Goal: Transaction & Acquisition: Purchase product/service

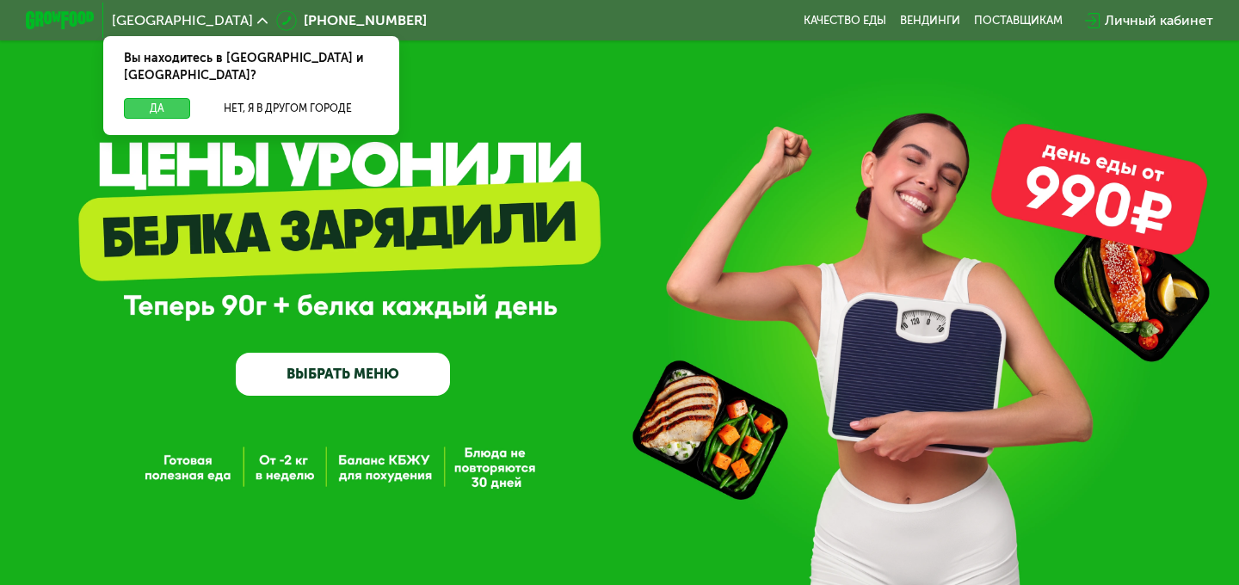
click at [141, 98] on button "Да" at bounding box center [157, 108] width 66 height 21
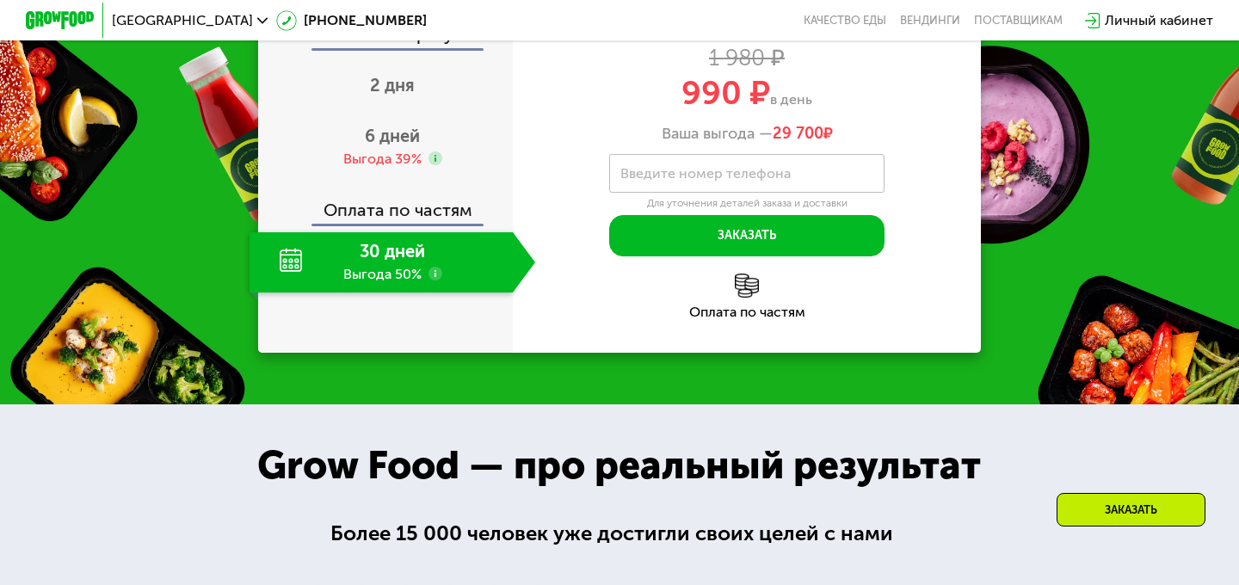
scroll to position [1709, 0]
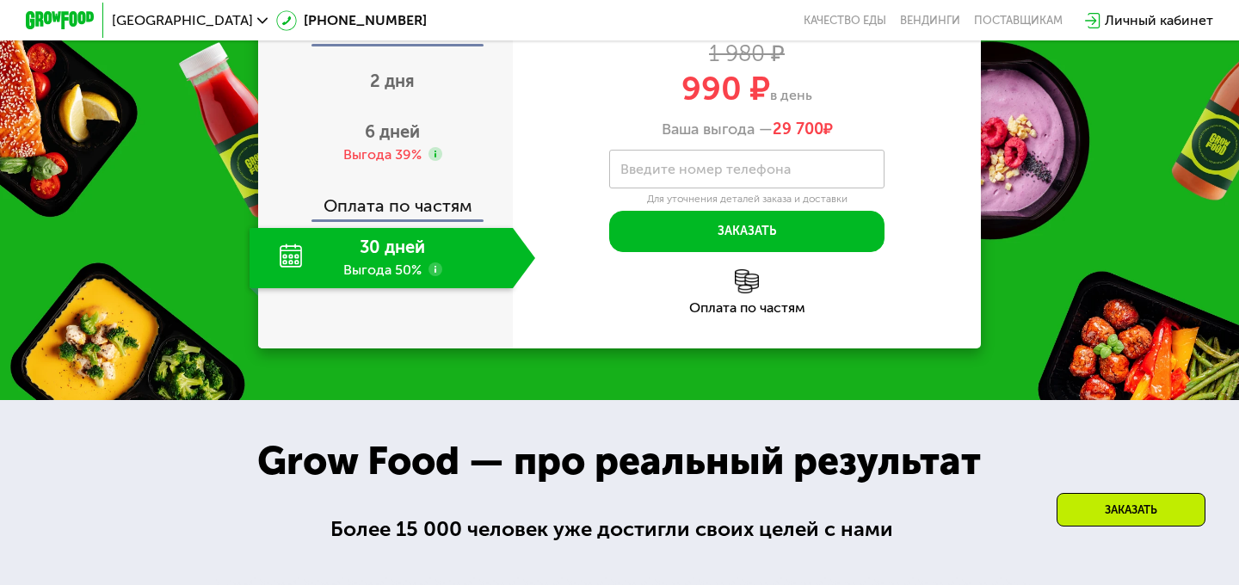
click at [407, 288] on div "30 дней Выгода 50%" at bounding box center [381, 258] width 263 height 60
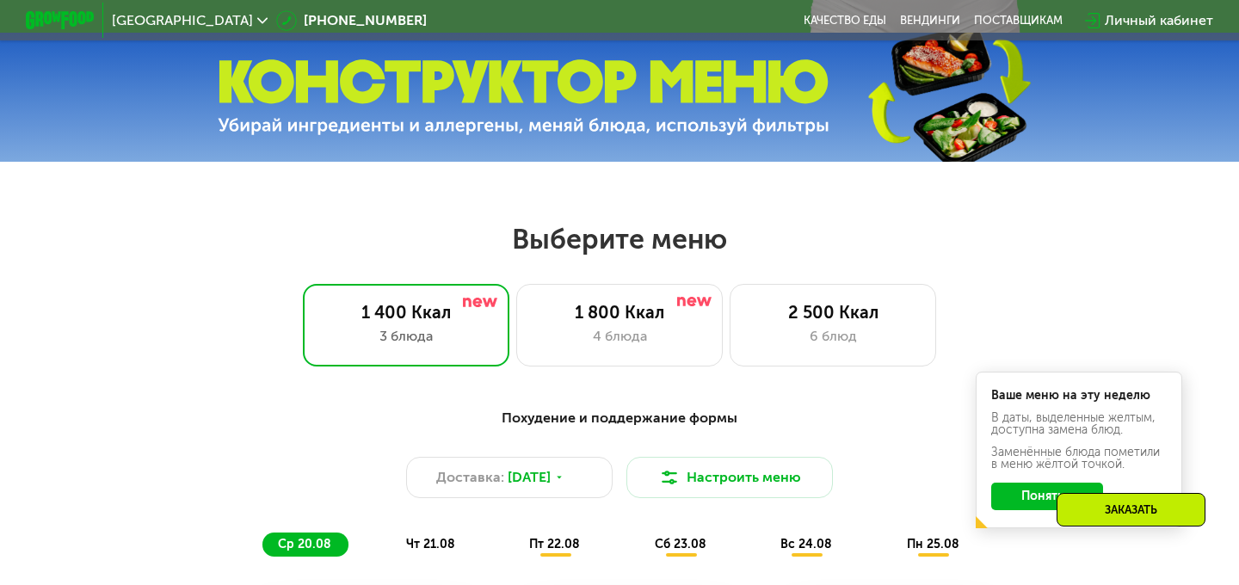
scroll to position [615, 0]
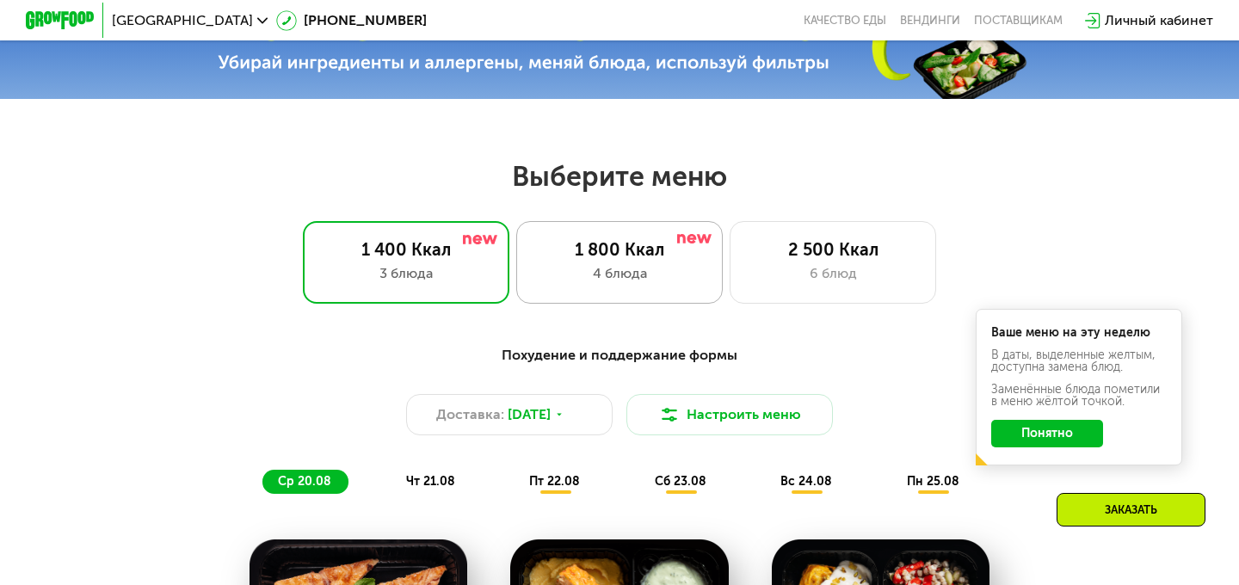
click at [630, 283] on div "4 блюда" at bounding box center [619, 273] width 170 height 21
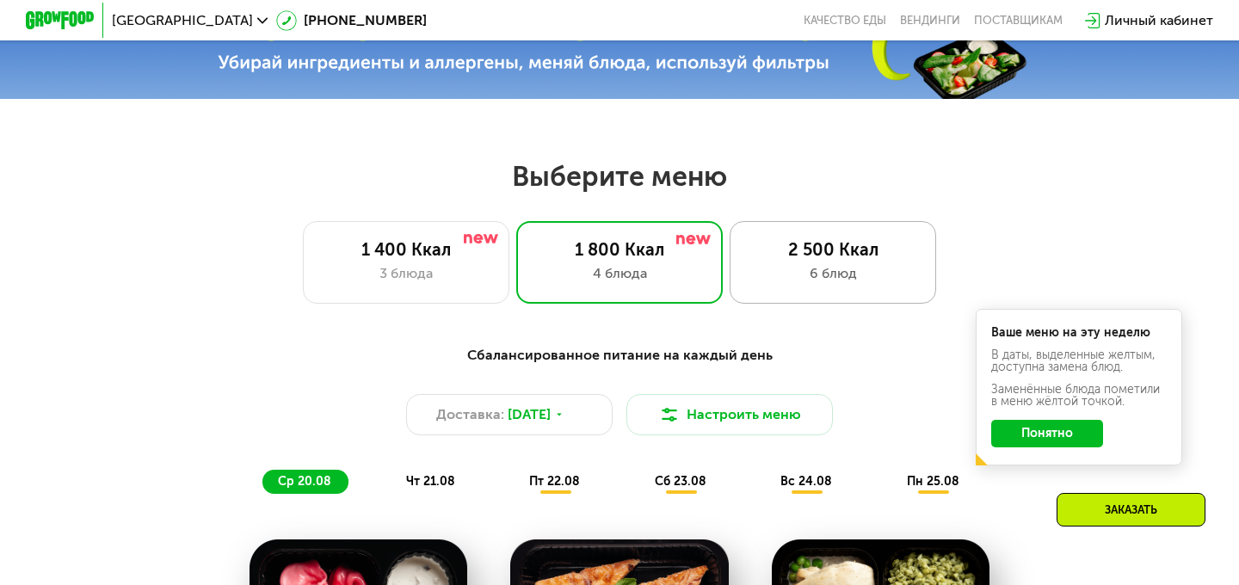
click at [845, 241] on div "2 500 Ккал" at bounding box center [833, 249] width 170 height 21
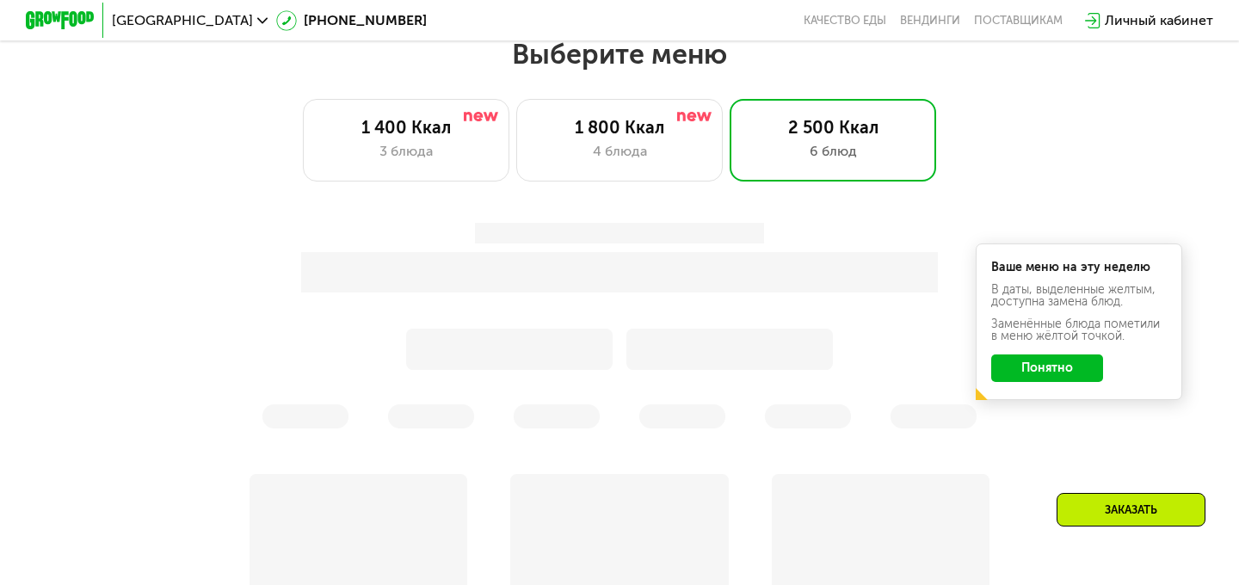
scroll to position [738, 0]
click at [1044, 368] on button "Понятно" at bounding box center [1047, 368] width 112 height 28
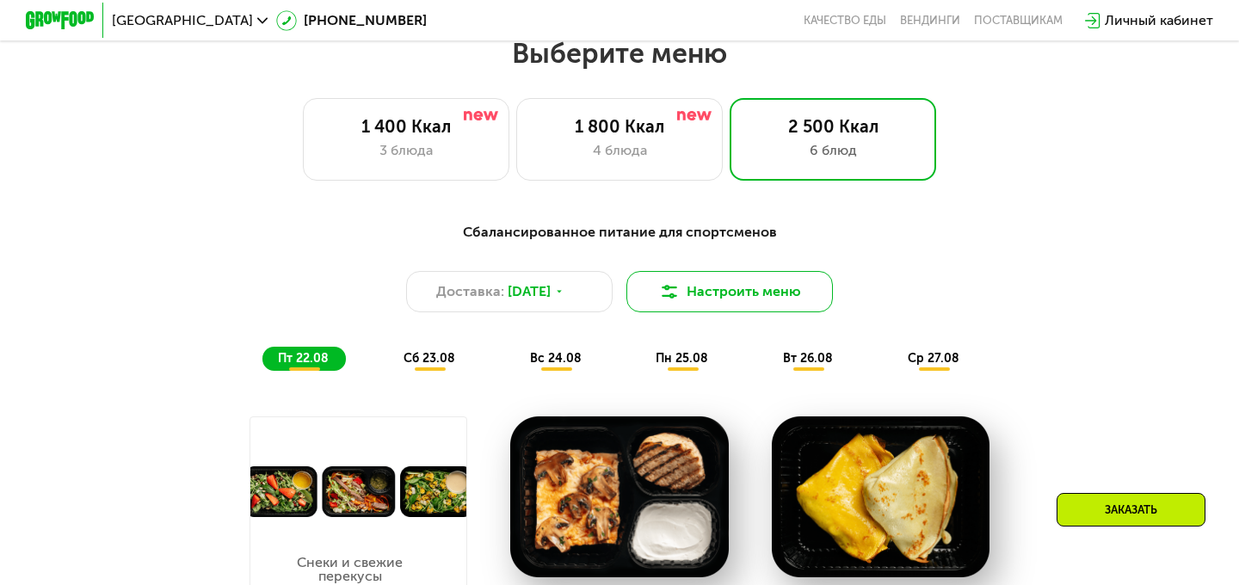
click at [743, 292] on button "Настроить меню" at bounding box center [729, 291] width 207 height 41
click at [671, 290] on img at bounding box center [669, 291] width 21 height 21
click at [862, 226] on div "Сбалансированное питание для спортсменов" at bounding box center [619, 233] width 1019 height 22
click at [760, 297] on button "Настроить меню" at bounding box center [729, 291] width 207 height 41
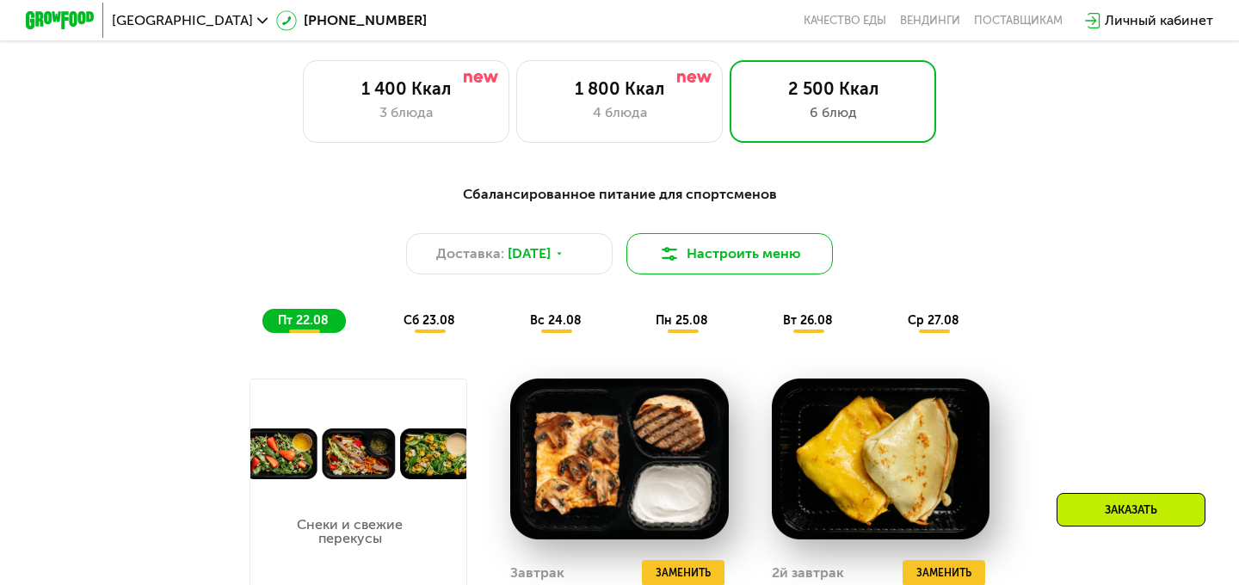
scroll to position [777, 0]
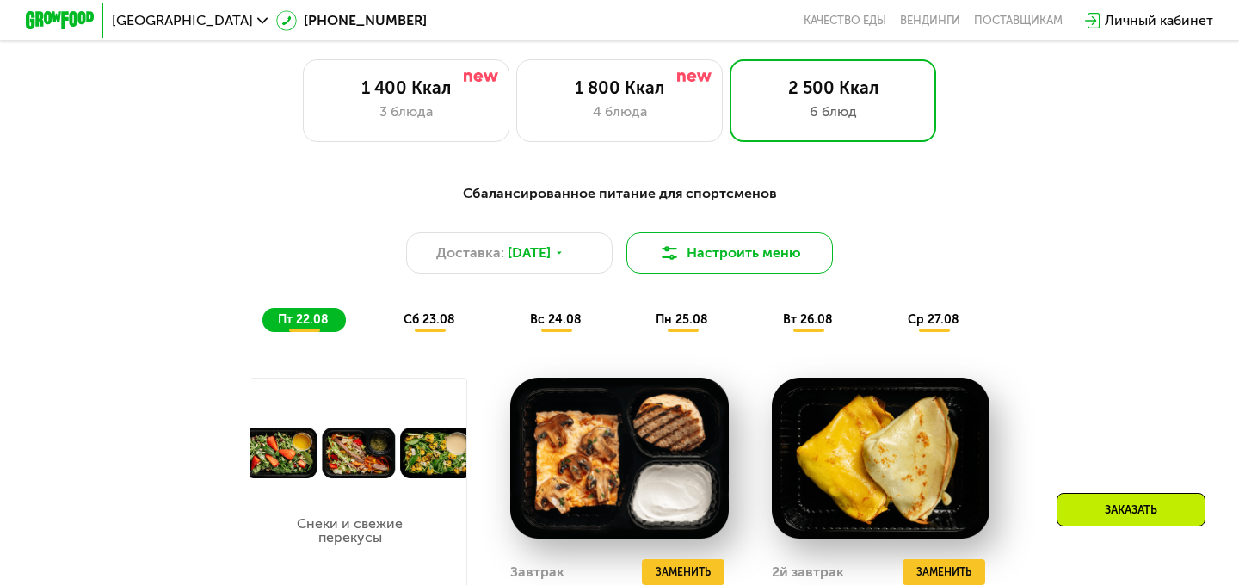
click at [734, 255] on button "Настроить меню" at bounding box center [729, 252] width 207 height 41
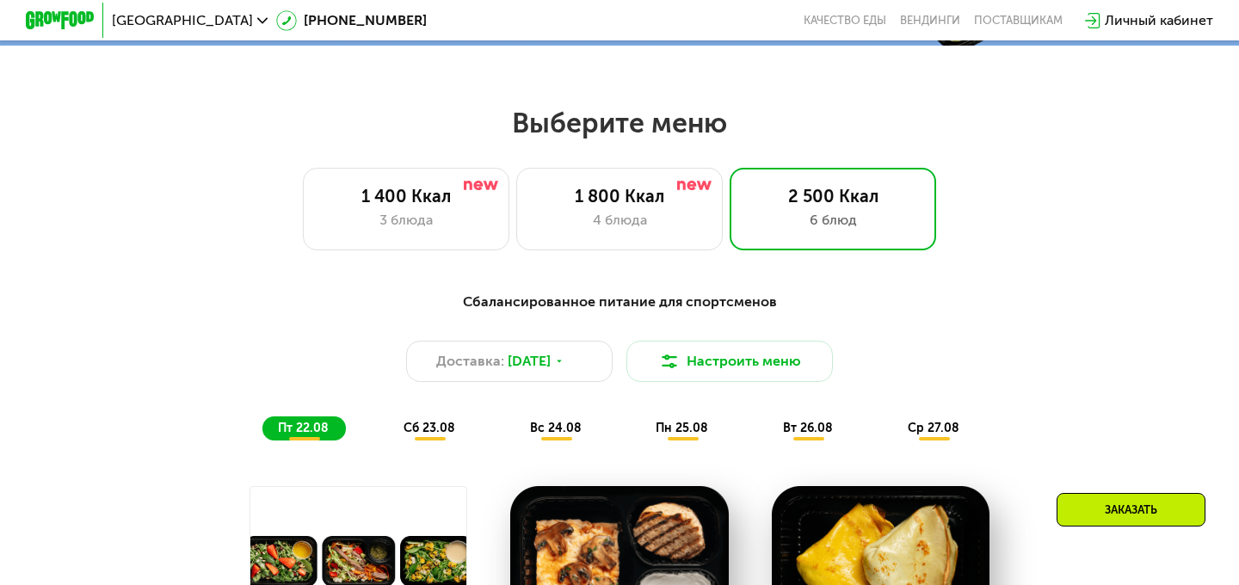
scroll to position [659, 0]
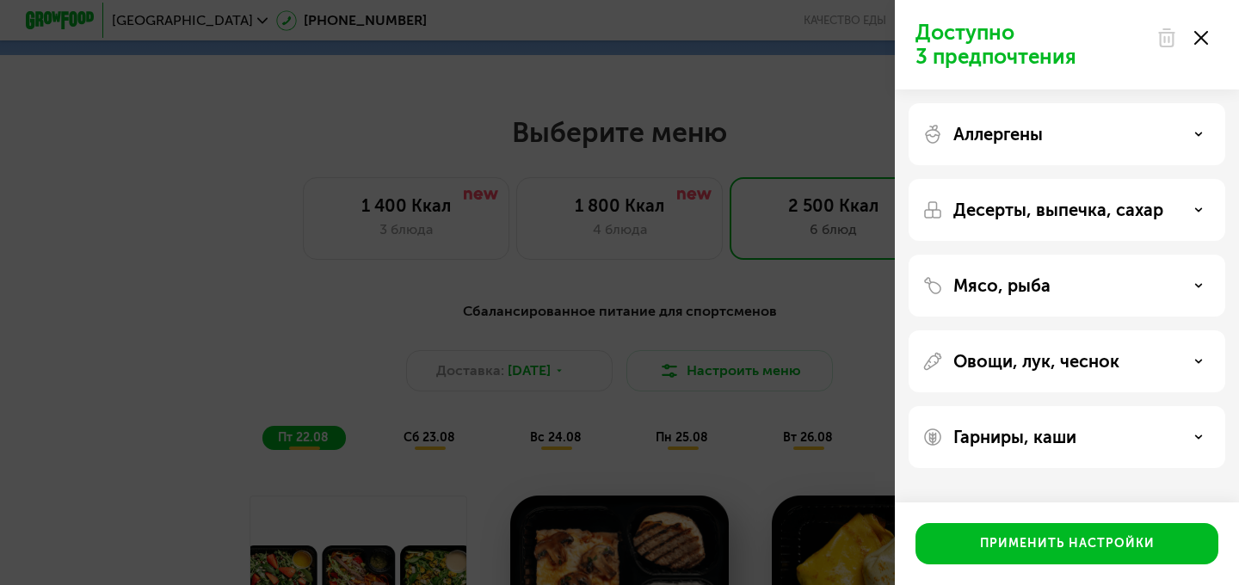
click at [1199, 39] on use at bounding box center [1201, 38] width 14 height 14
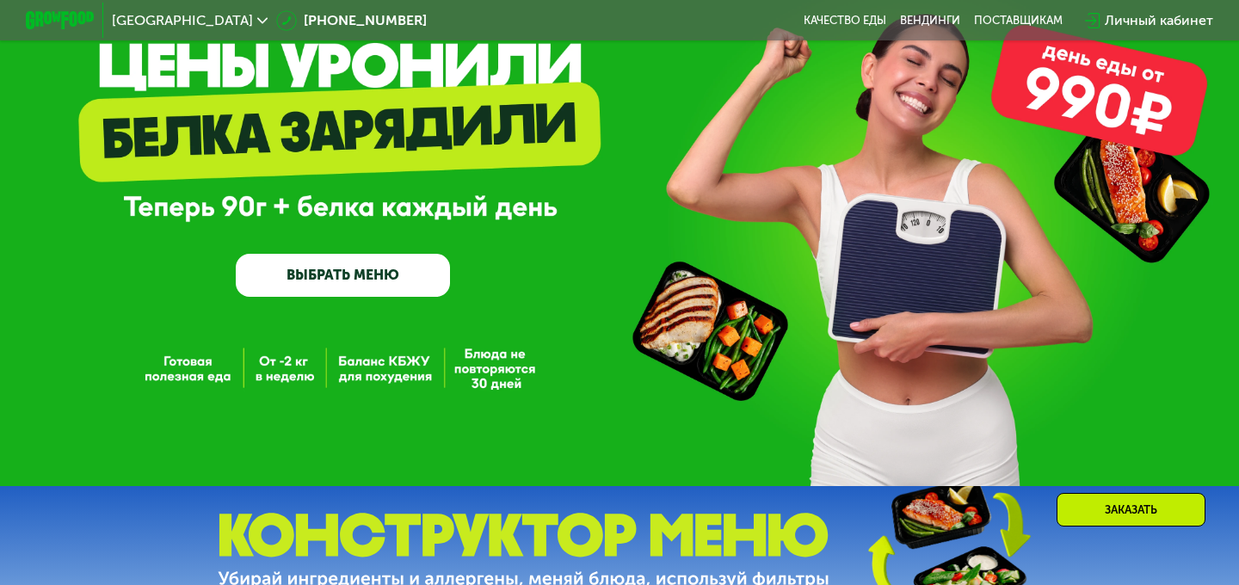
scroll to position [0, 0]
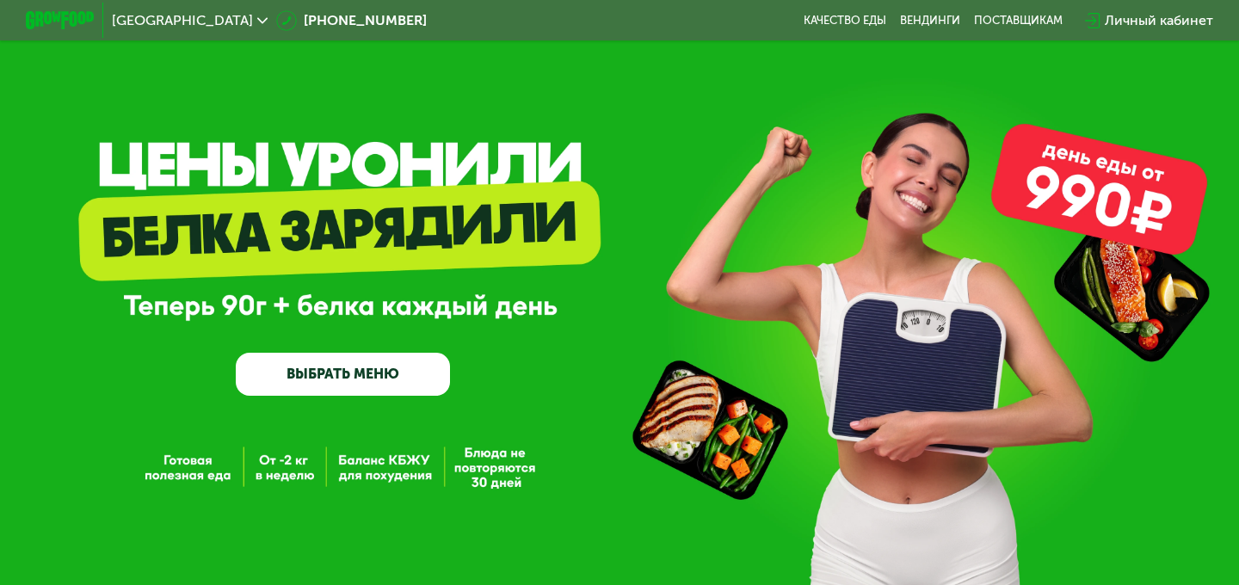
click at [334, 379] on link "ВЫБРАТЬ МЕНЮ" at bounding box center [343, 374] width 214 height 43
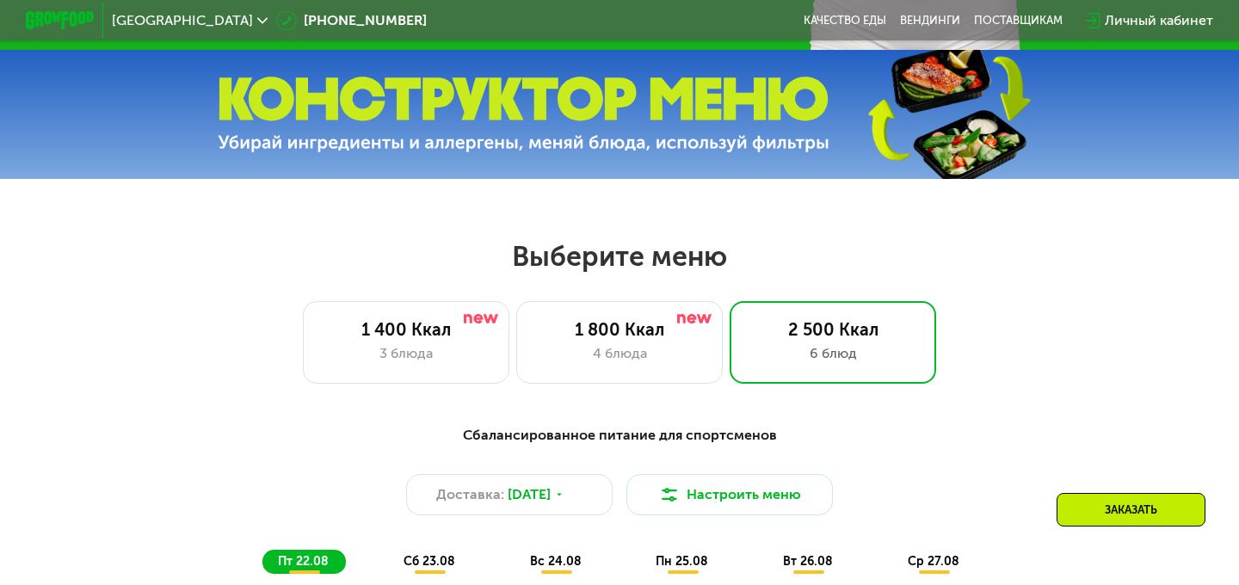
scroll to position [604, 0]
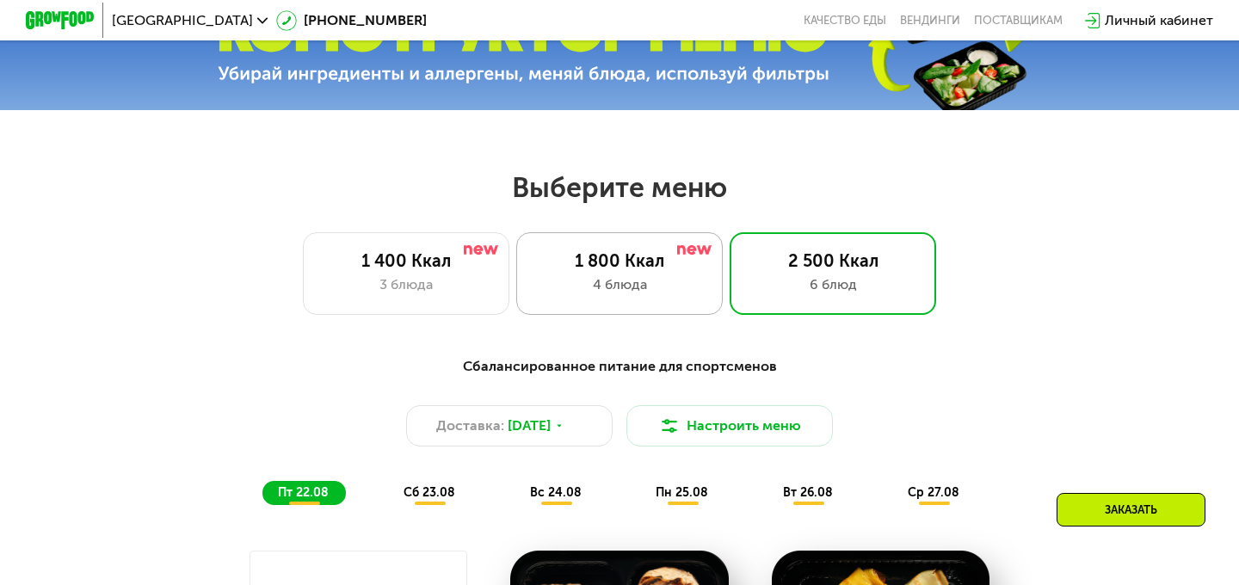
click at [635, 259] on div "1 800 Ккал" at bounding box center [619, 260] width 170 height 21
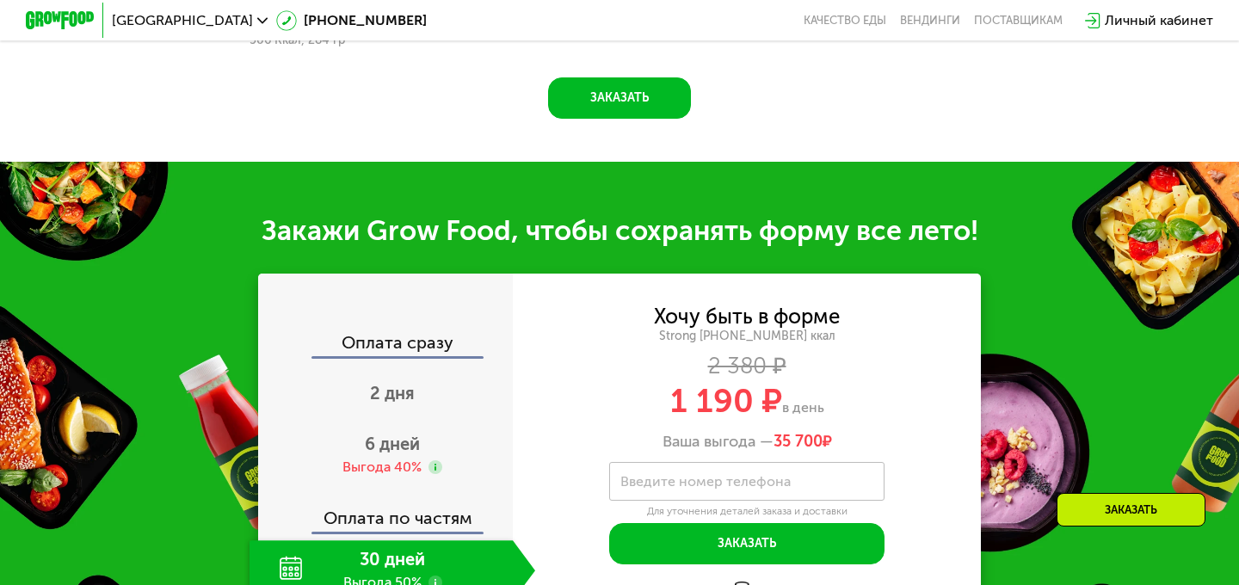
scroll to position [1801, 0]
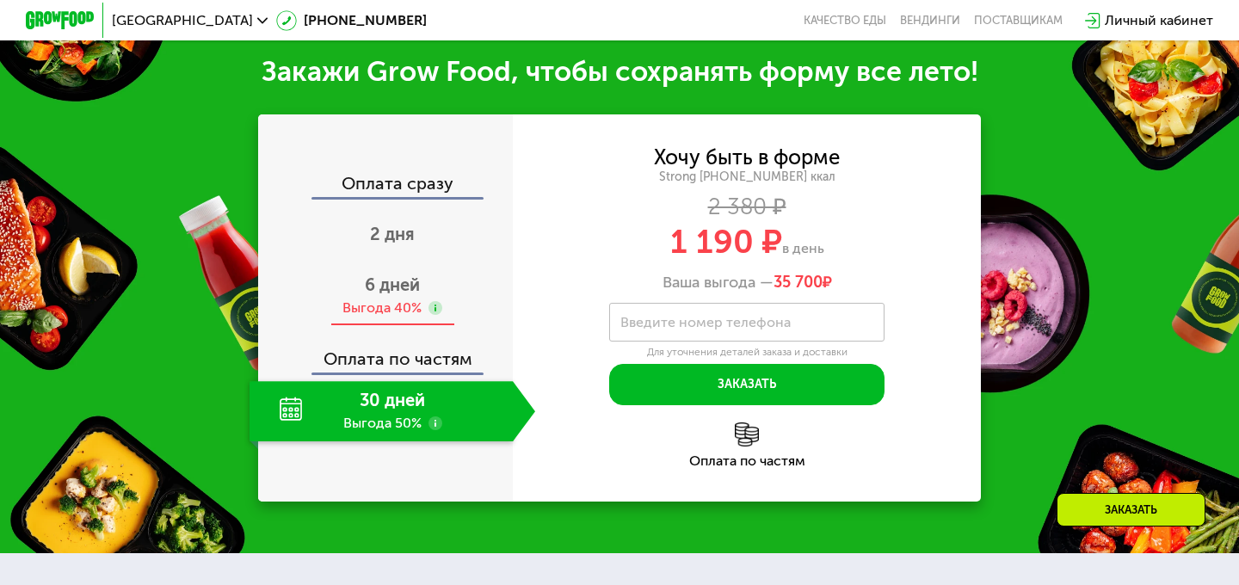
click at [372, 305] on div "Выгода 40%" at bounding box center [381, 308] width 79 height 19
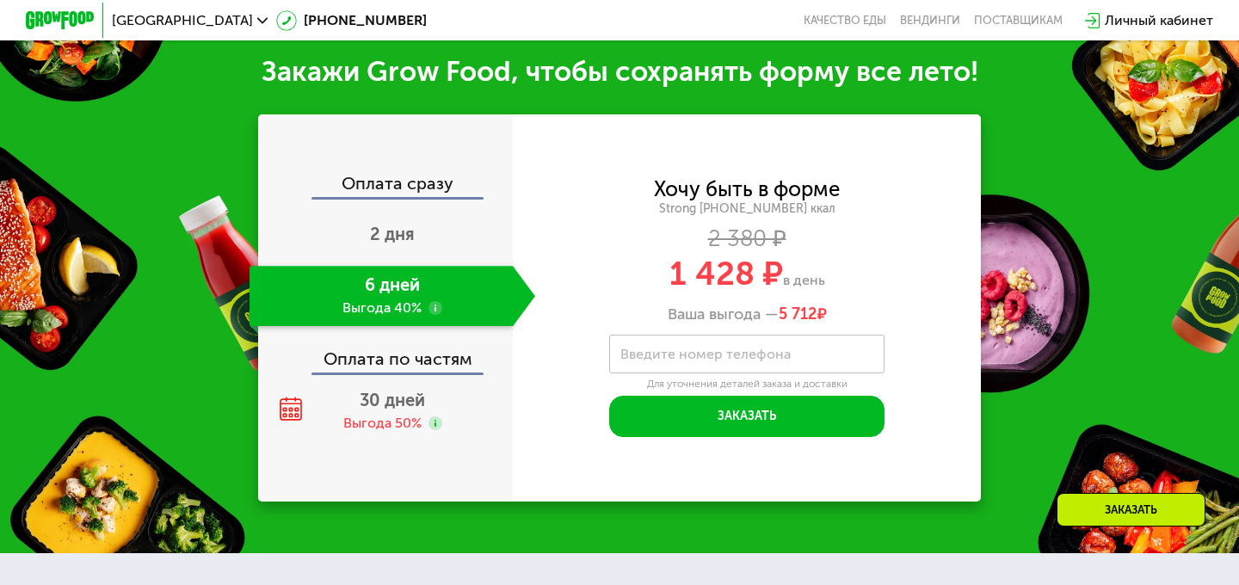
click at [416, 360] on div "Оплата по частям" at bounding box center [386, 353] width 253 height 40
click at [388, 406] on span "30 дней" at bounding box center [392, 400] width 65 height 21
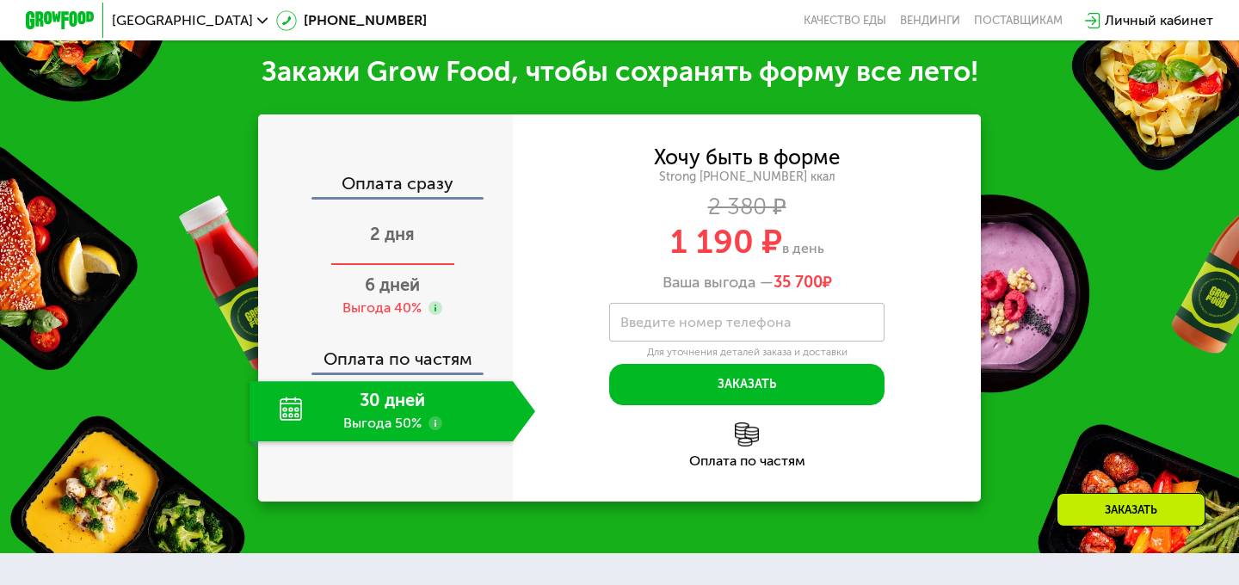
click at [391, 237] on span "2 дня" at bounding box center [392, 234] width 45 height 21
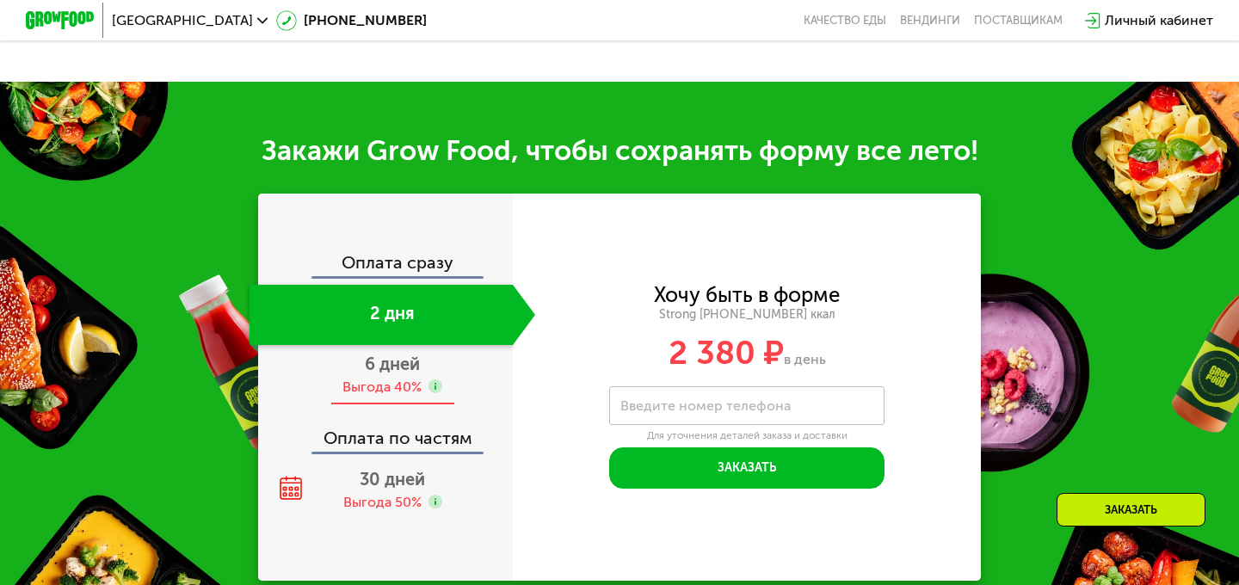
click at [414, 378] on div "Выгода 40%" at bounding box center [381, 387] width 79 height 19
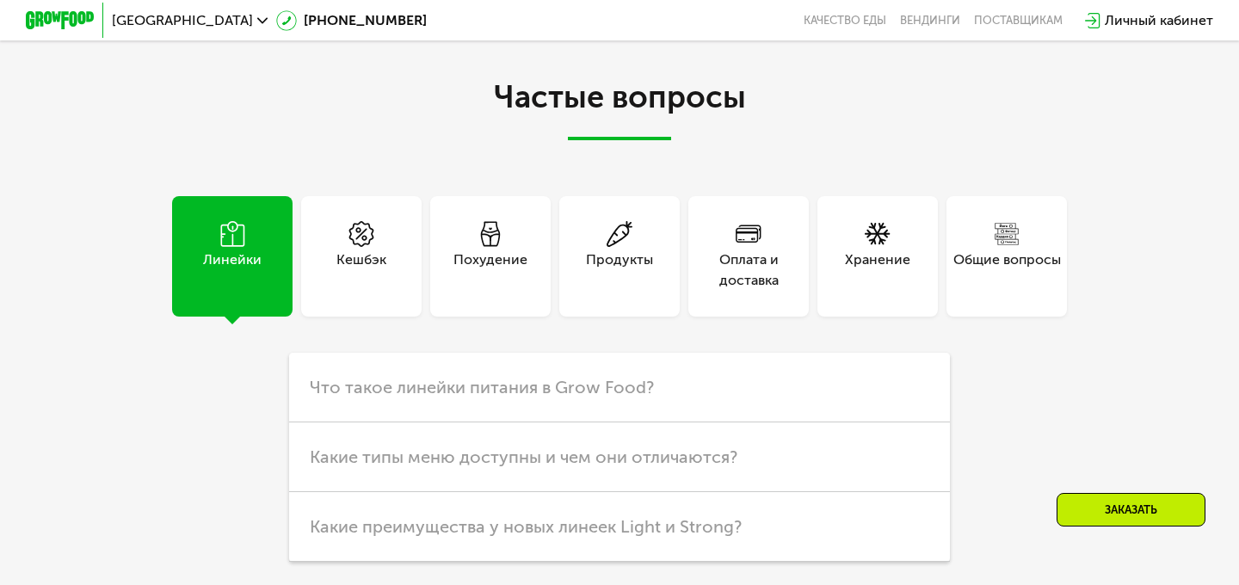
scroll to position [4284, 0]
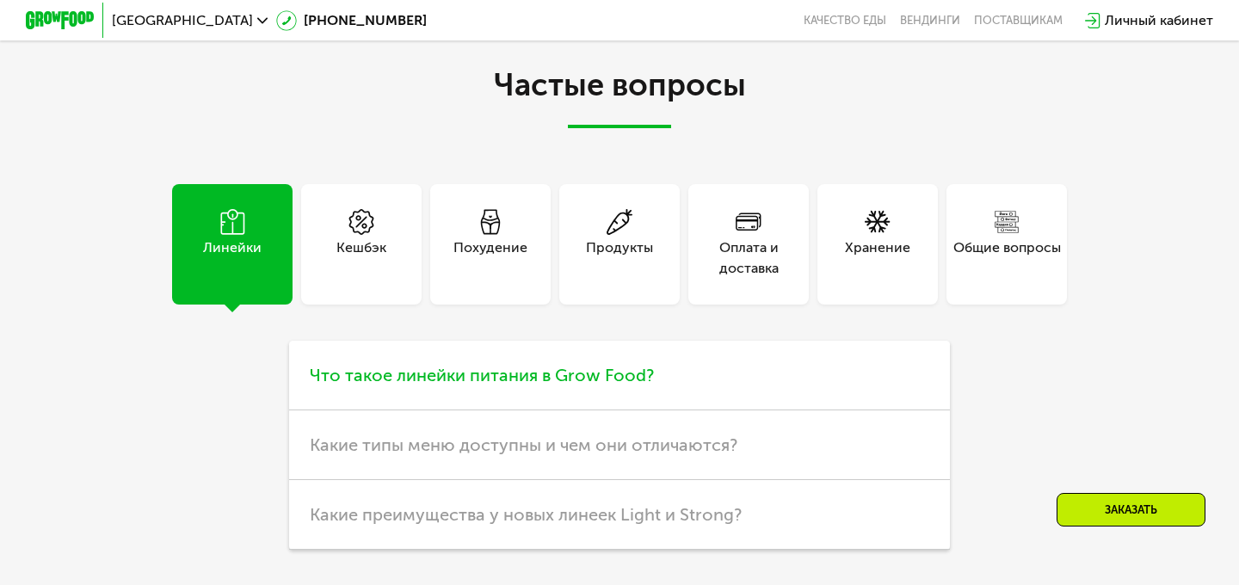
click at [607, 382] on span "Что такое линейки питания в Grow Food?" at bounding box center [482, 375] width 344 height 21
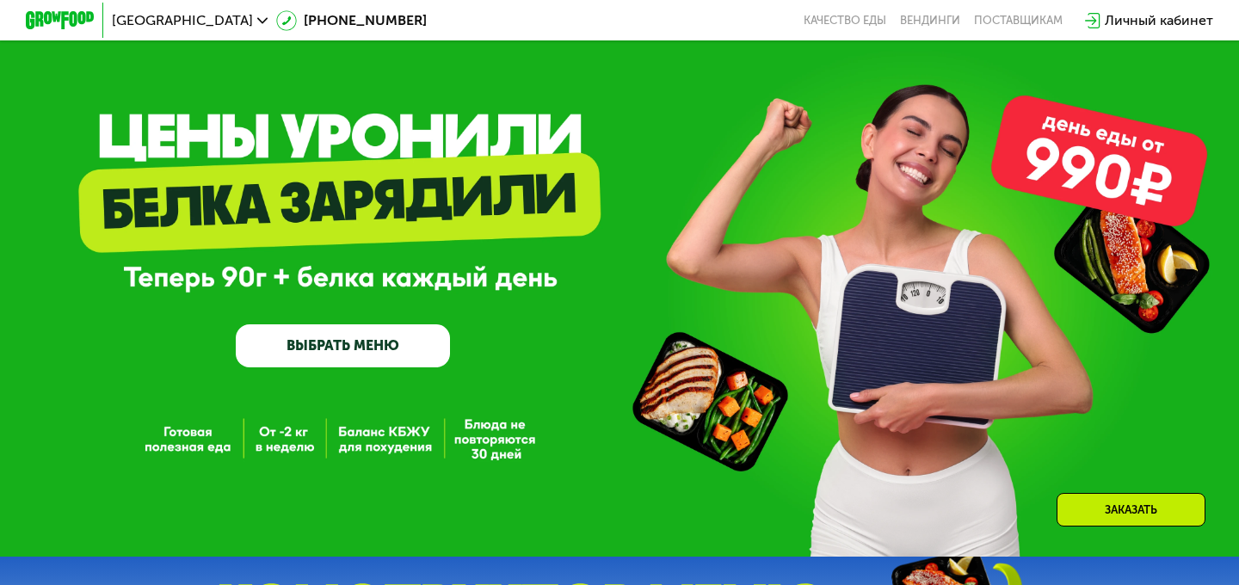
scroll to position [0, 0]
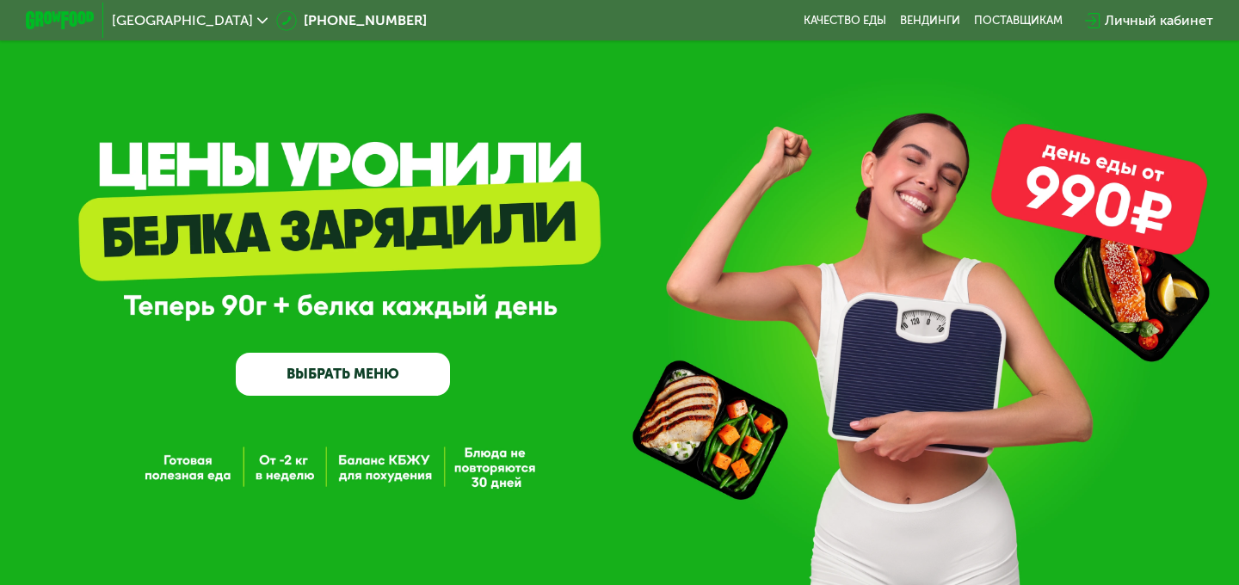
click at [34, 12] on img at bounding box center [60, 20] width 68 height 18
click at [52, 16] on img at bounding box center [60, 20] width 68 height 18
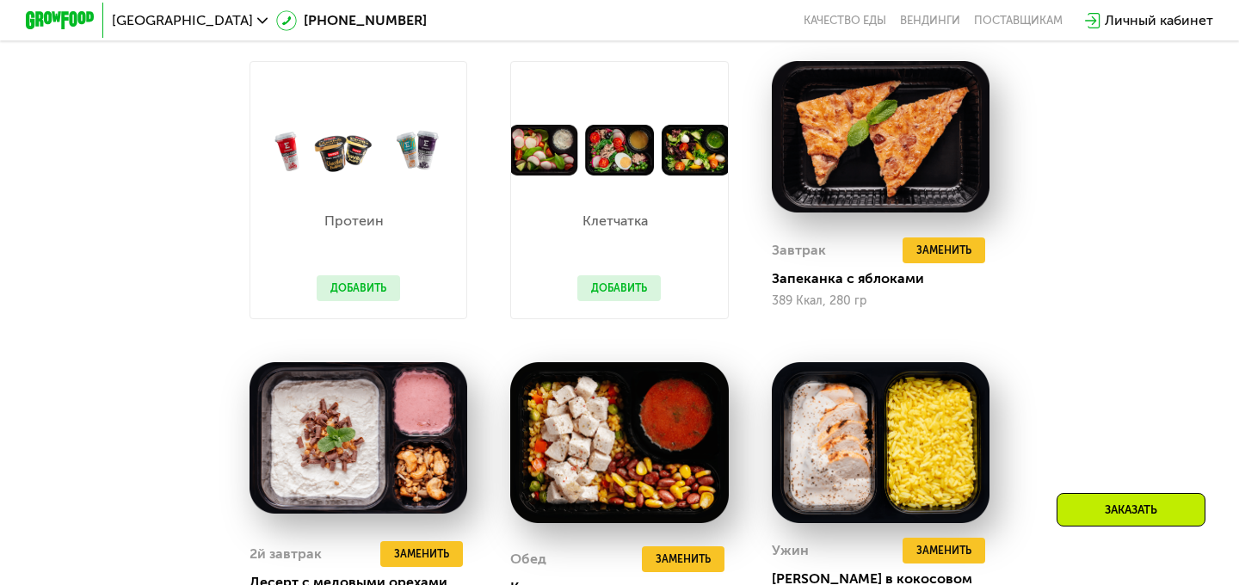
scroll to position [1097, 0]
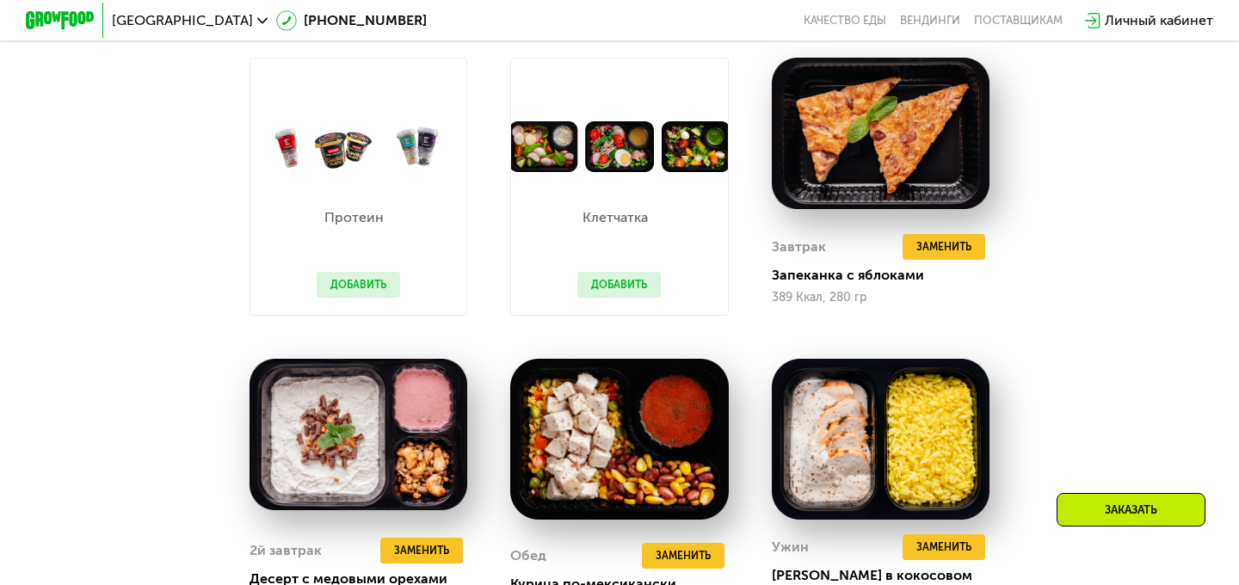
click at [622, 276] on button "Добавить" at bounding box center [618, 285] width 83 height 26
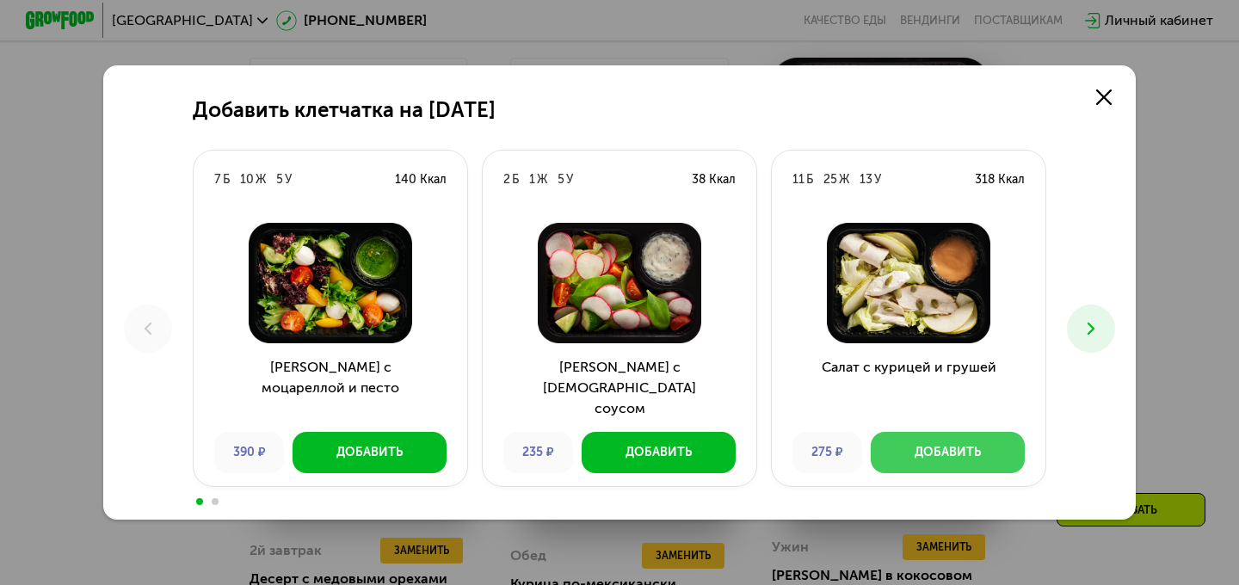
click at [968, 444] on div "Добавить" at bounding box center [948, 452] width 66 height 17
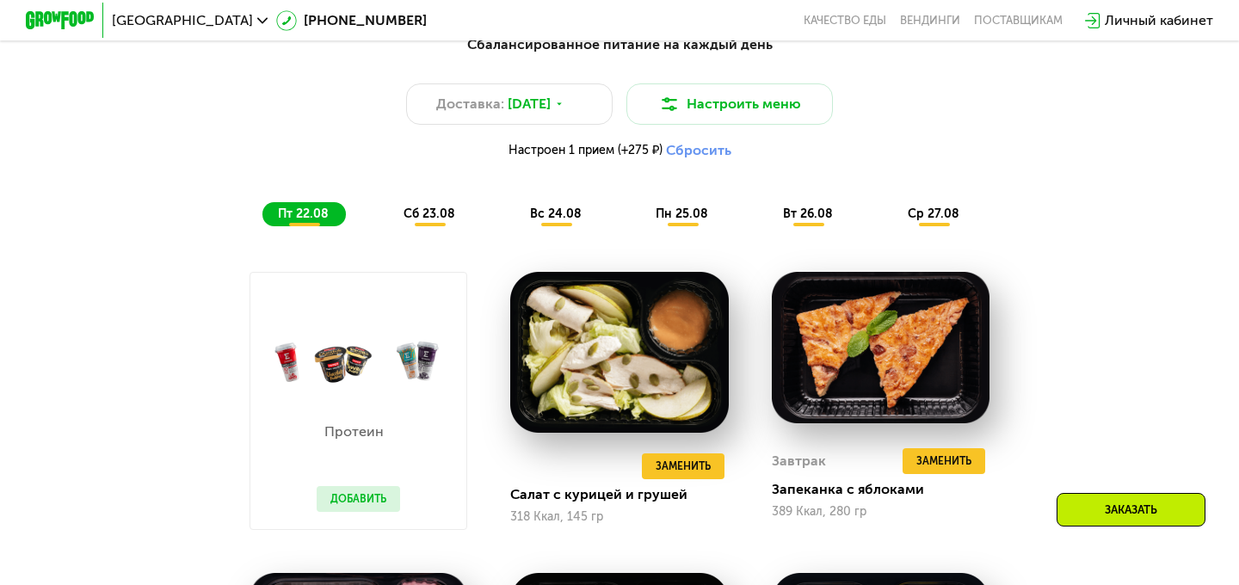
scroll to position [913, 0]
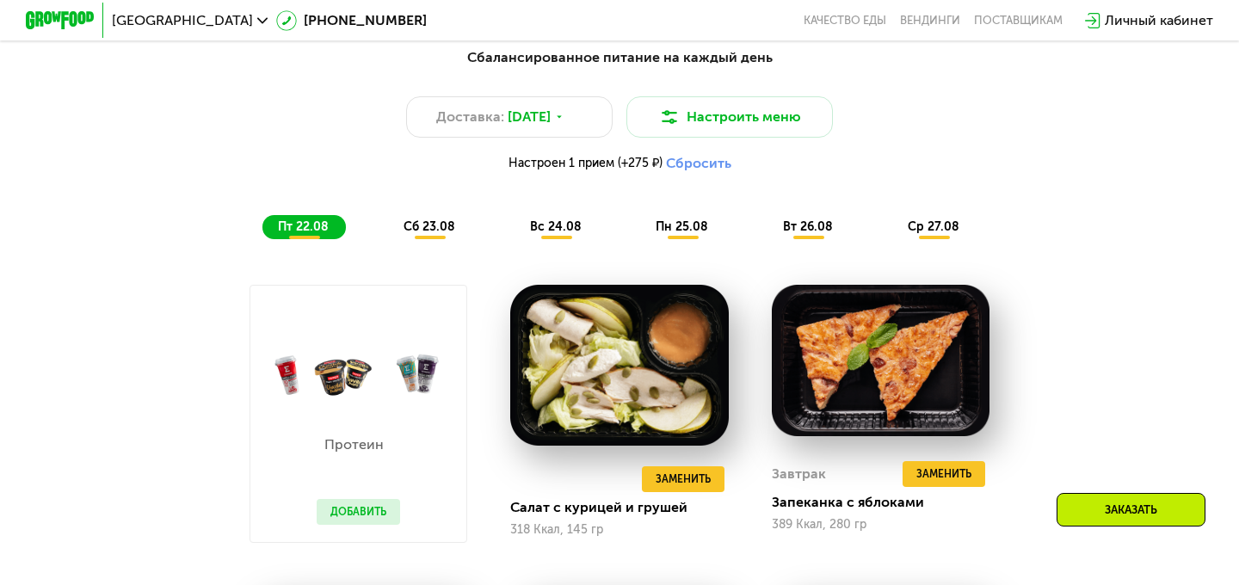
click at [434, 227] on span "сб 23.08" at bounding box center [430, 226] width 52 height 15
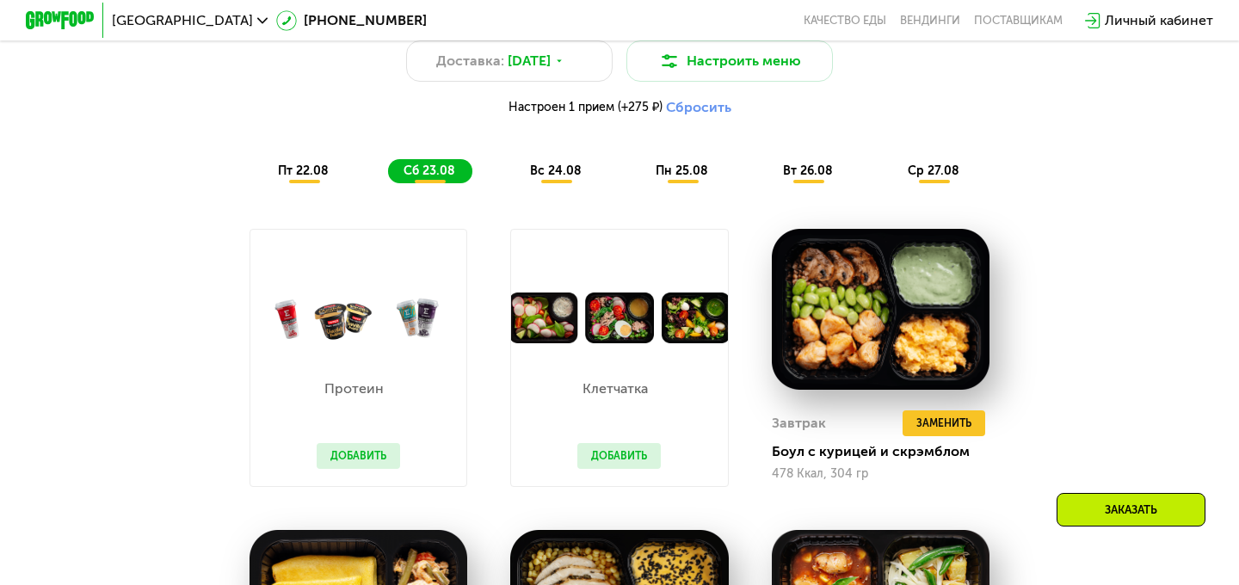
scroll to position [960, 0]
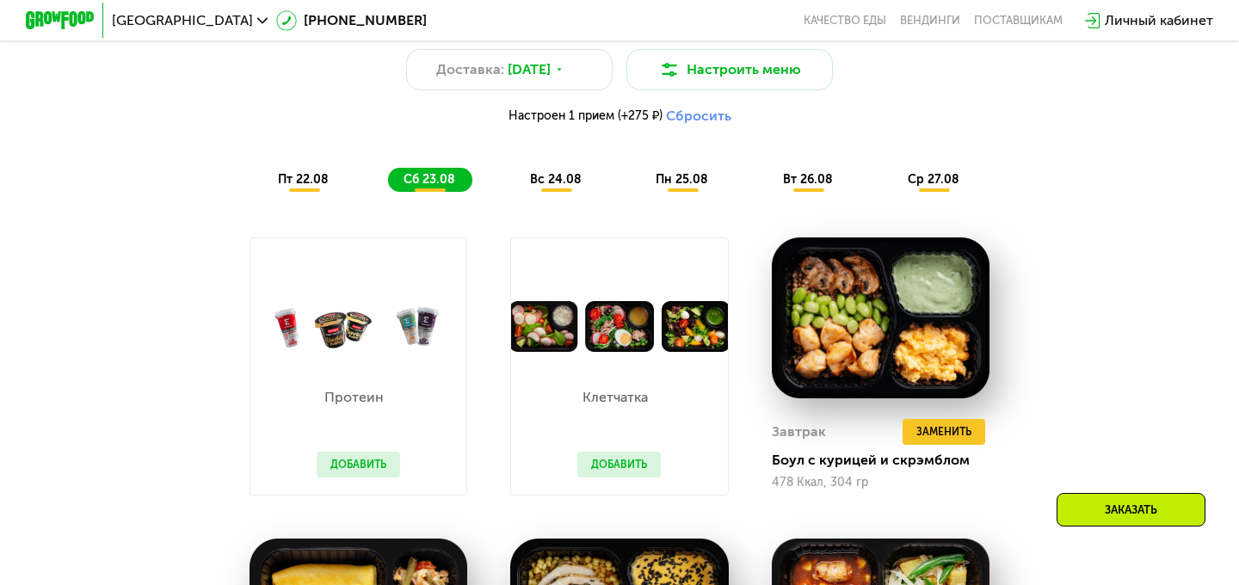
click at [364, 468] on button "Добавить" at bounding box center [358, 465] width 83 height 26
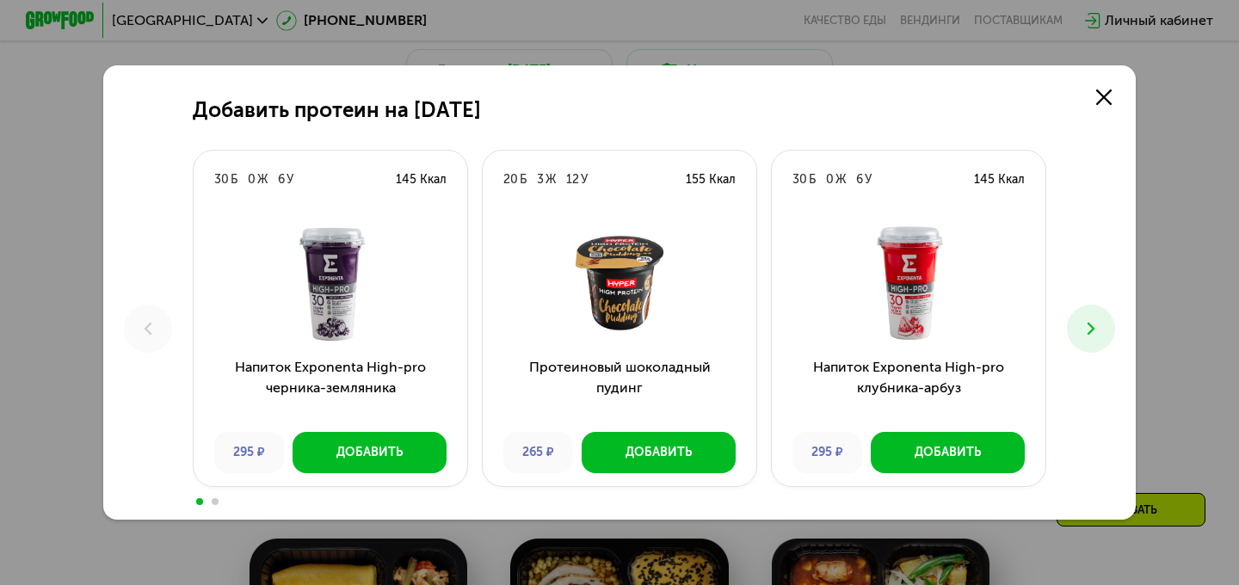
click at [1093, 325] on icon at bounding box center [1091, 328] width 21 height 21
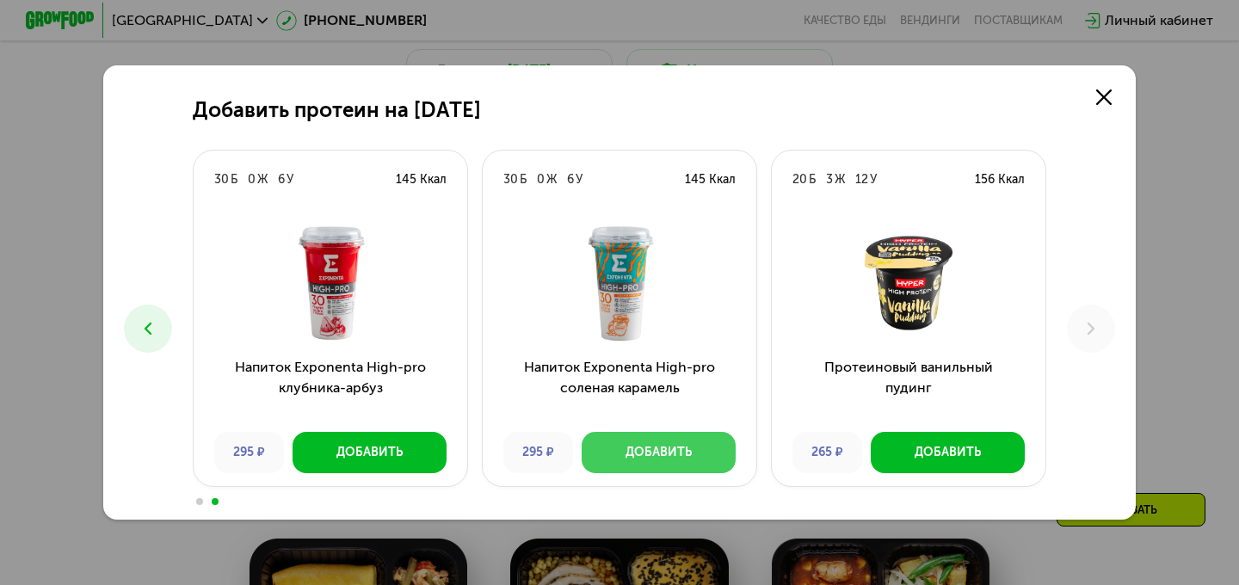
click at [675, 446] on div "Добавить" at bounding box center [659, 452] width 66 height 17
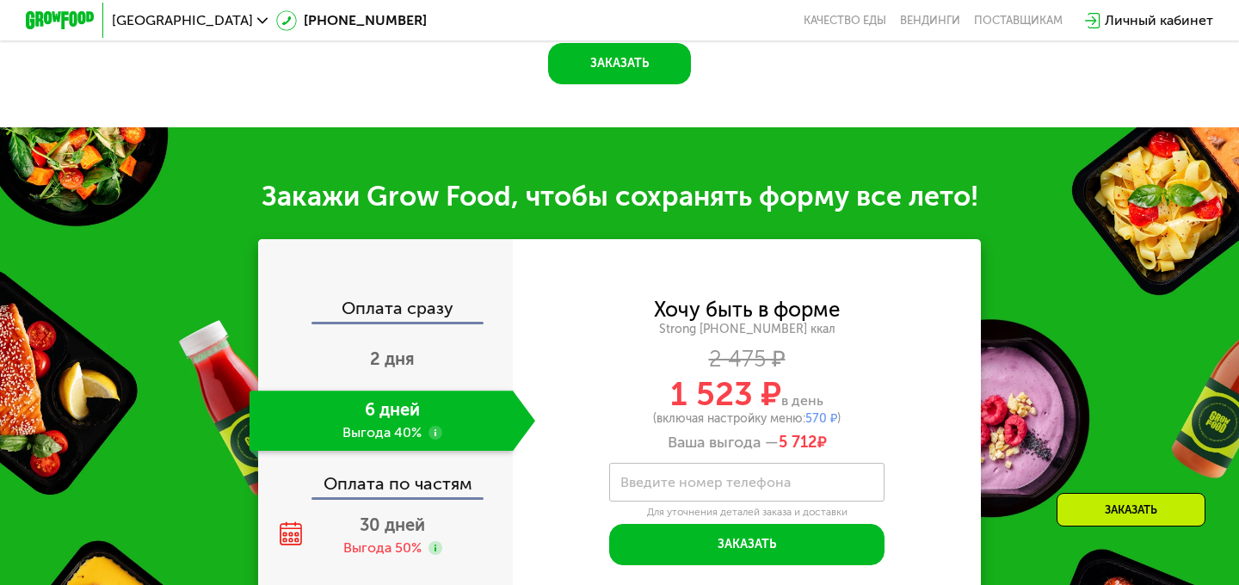
scroll to position [1948, 0]
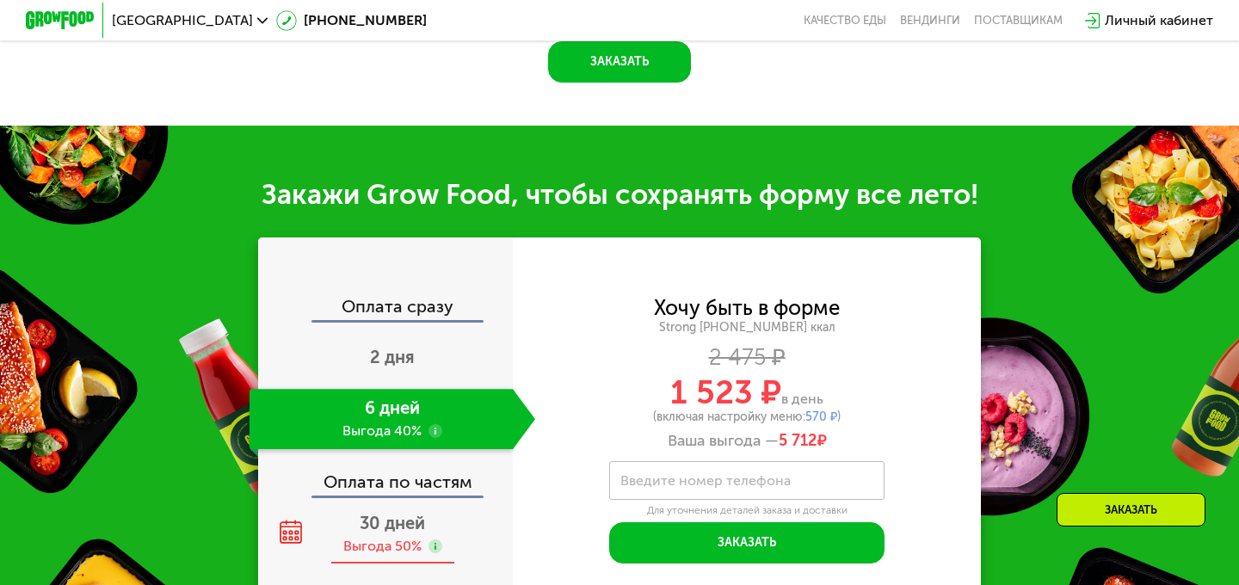
click at [375, 537] on div "Выгода 50%" at bounding box center [382, 546] width 78 height 19
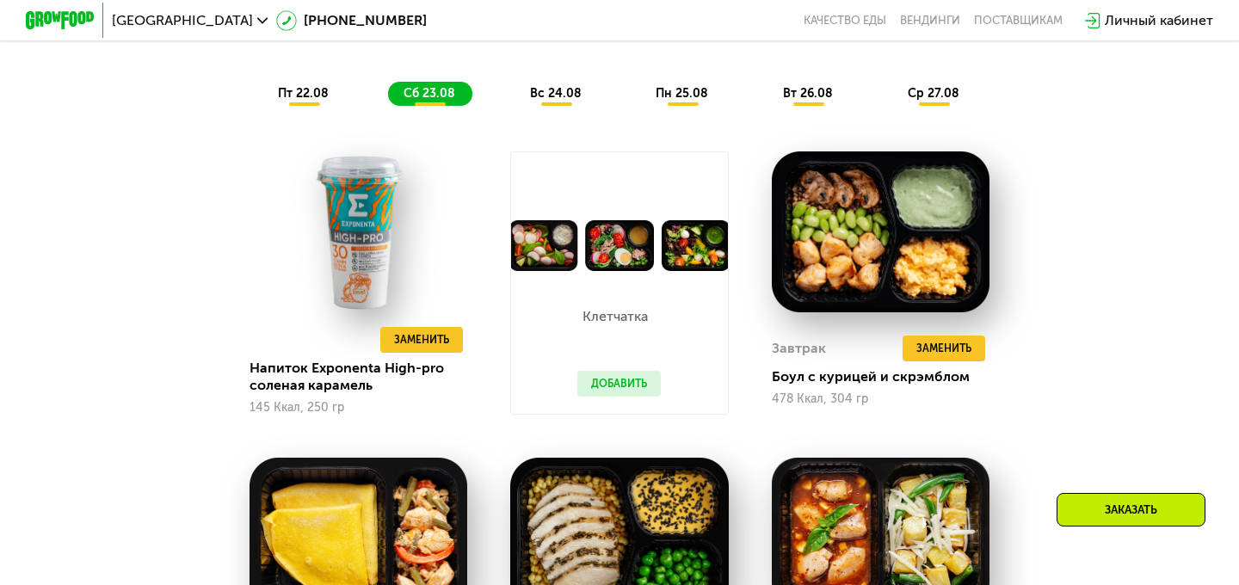
scroll to position [1045, 0]
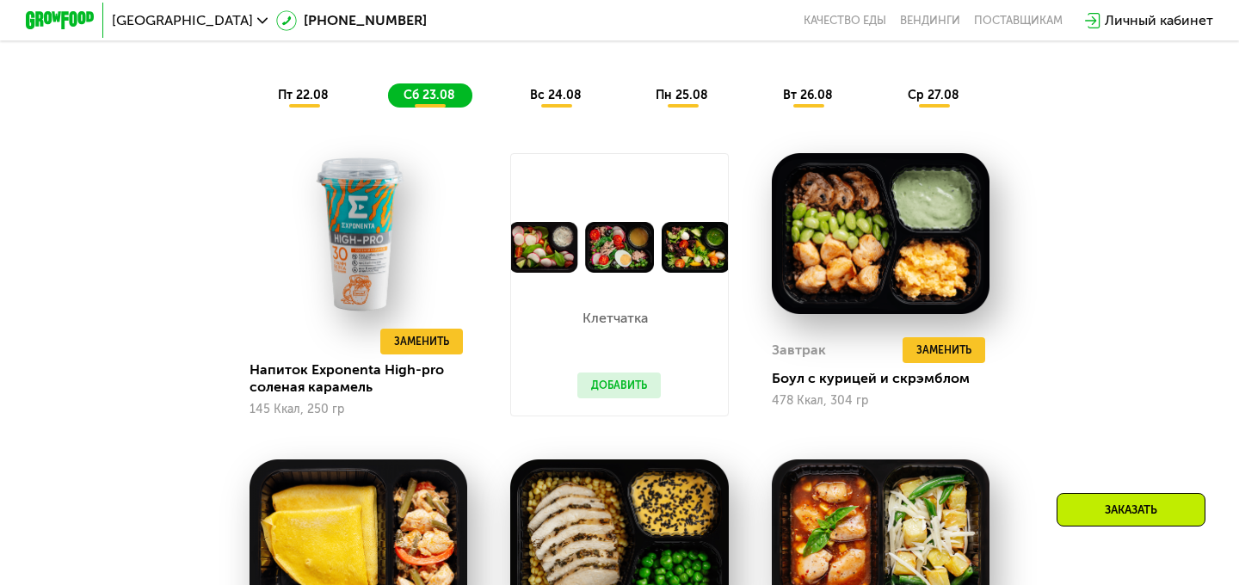
click at [551, 97] on span "вс 24.08" at bounding box center [556, 95] width 52 height 15
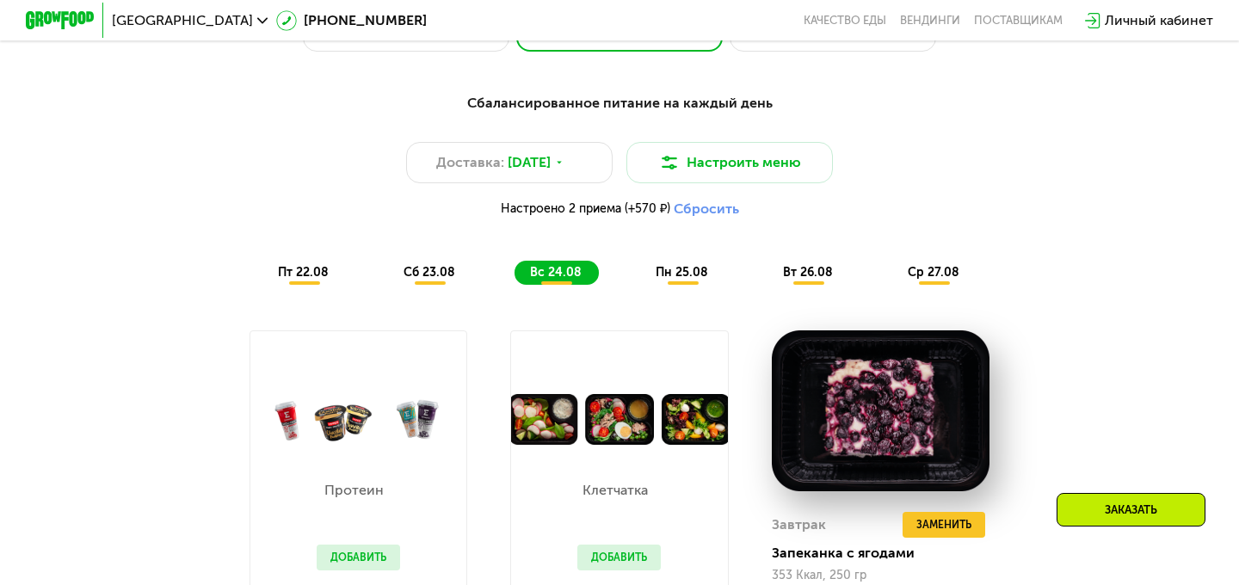
scroll to position [585, 0]
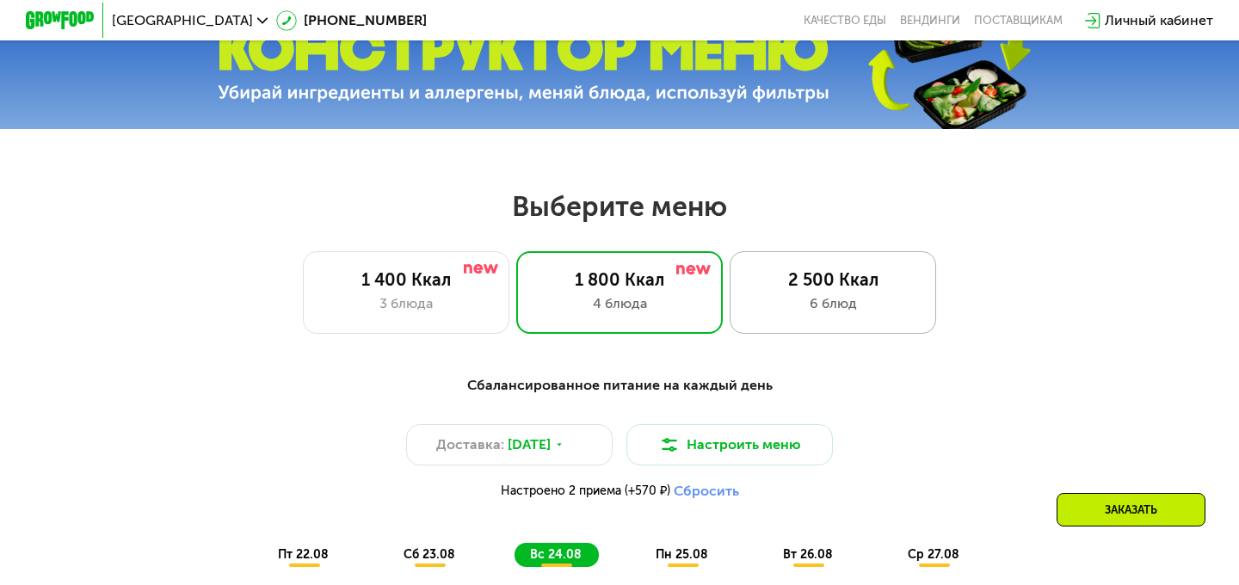
click at [812, 295] on div "6 блюд" at bounding box center [833, 303] width 170 height 21
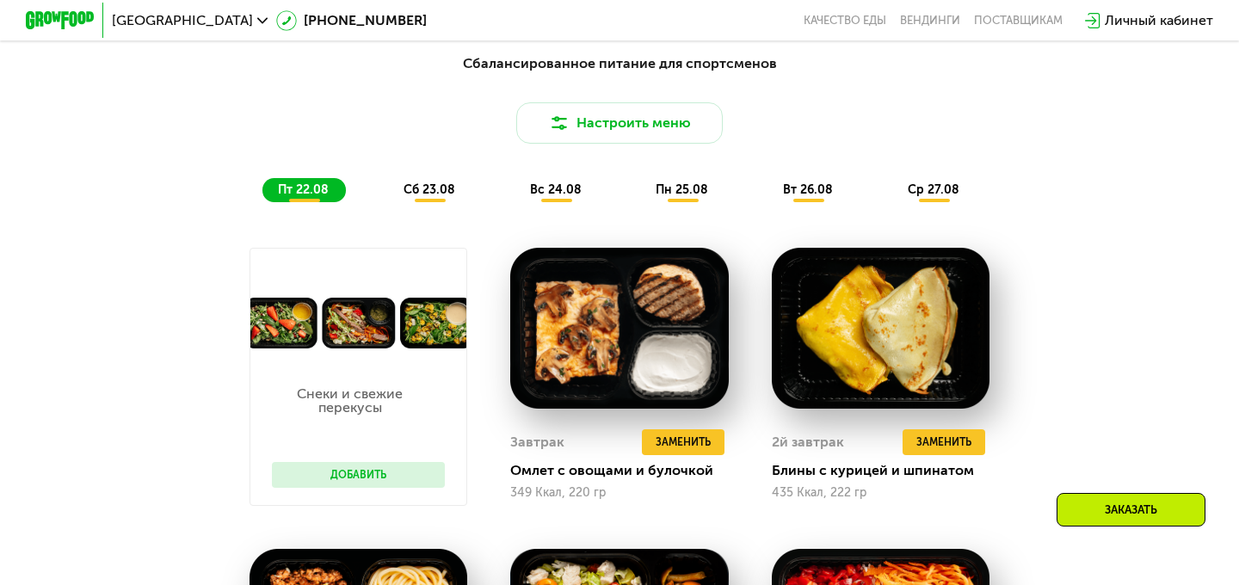
scroll to position [909, 0]
